Goal: Book appointment/travel/reservation

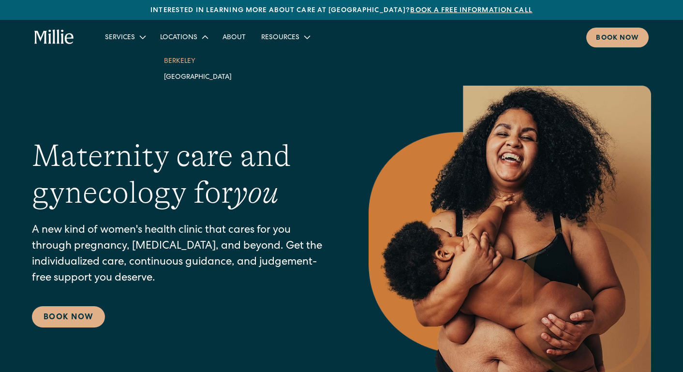
click at [180, 59] on link "Berkeley" at bounding box center [197, 61] width 83 height 16
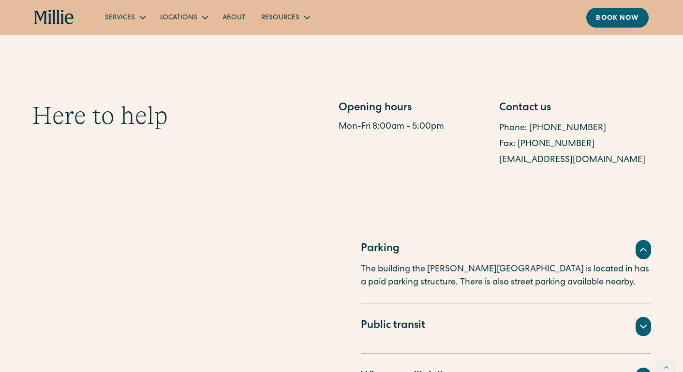
scroll to position [488, 0]
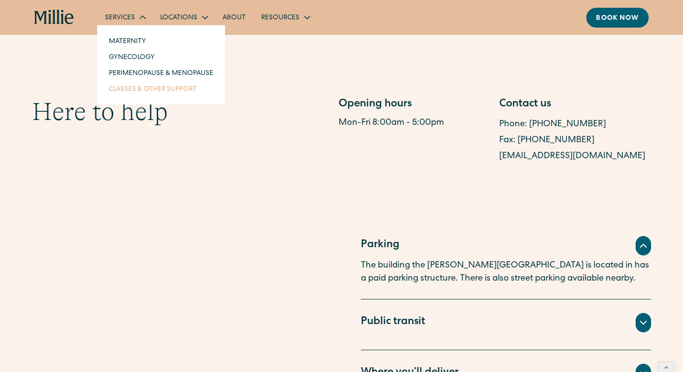
click at [125, 90] on link "Classes & Other Support" at bounding box center [161, 89] width 120 height 16
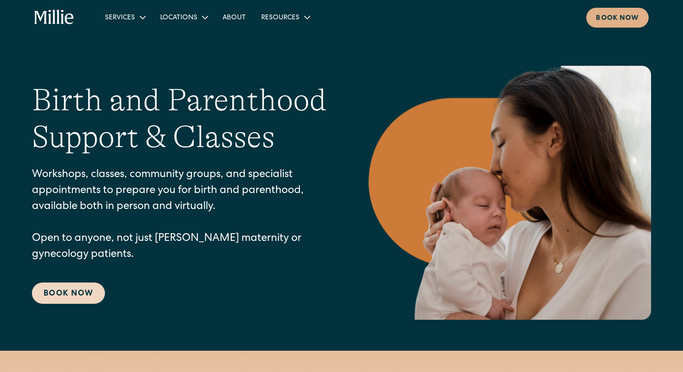
click at [97, 294] on link "Book Now" at bounding box center [68, 292] width 73 height 21
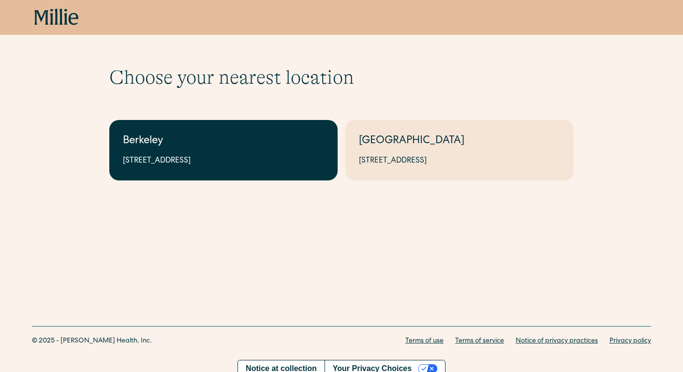
click at [176, 164] on div "2999 Regent St, Suite 524, Berkeley, CA 94705" at bounding box center [223, 161] width 201 height 12
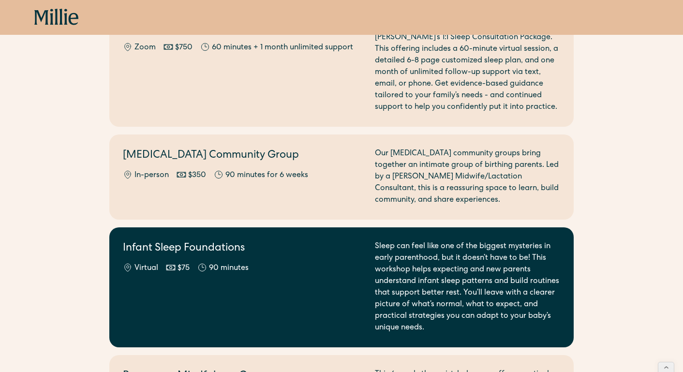
scroll to position [1085, 0]
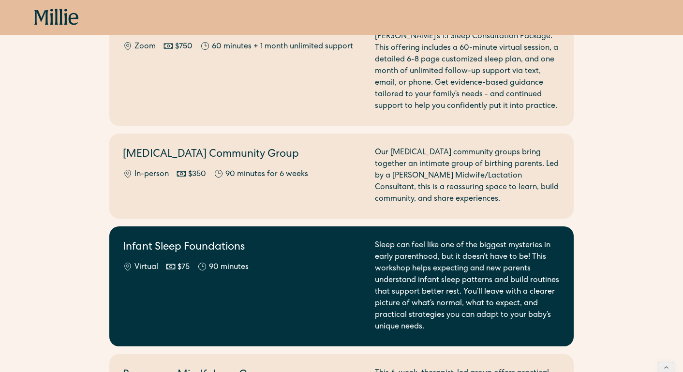
click at [188, 275] on div "Infant Sleep Foundations Virtual $75 90 minutes" at bounding box center [243, 286] width 240 height 93
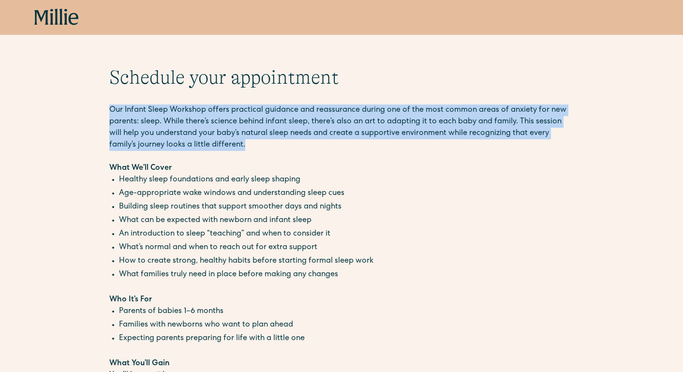
drag, startPoint x: 271, startPoint y: 138, endPoint x: 311, endPoint y: 99, distance: 55.7
